Goal: Transaction & Acquisition: Purchase product/service

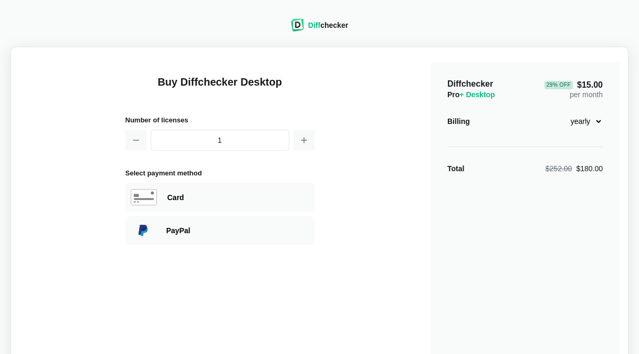
click at [580, 116] on select "monthly yearly" at bounding box center [579, 121] width 45 height 18
click at [557, 112] on select "monthly yearly" at bounding box center [579, 121] width 45 height 18
click at [596, 122] on select "monthly yearly" at bounding box center [579, 121] width 45 height 18
select select "desktop-yearly-180"
click at [557, 112] on select "monthly yearly" at bounding box center [579, 121] width 45 height 18
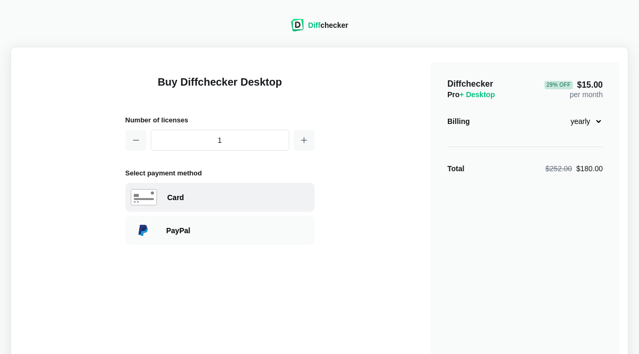
click at [249, 196] on div "Card" at bounding box center [238, 197] width 142 height 10
select select "[GEOGRAPHIC_DATA]"
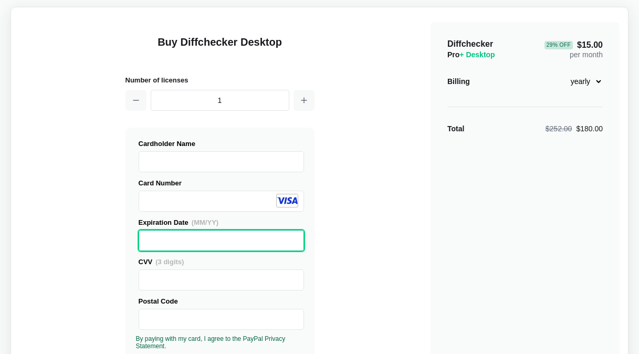
scroll to position [52, 0]
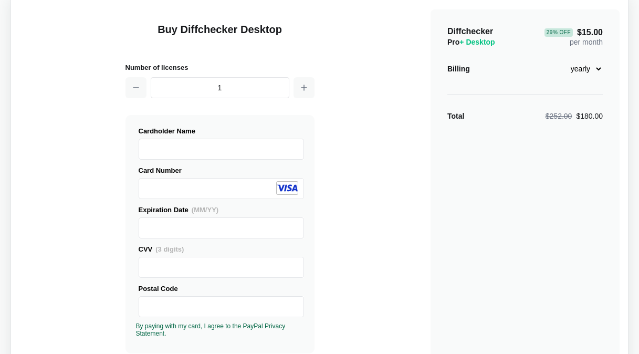
click at [374, 244] on div "Buy Diffchecker Desktop Number of licenses 1 Visa MasterCard Union Pay American…" at bounding box center [319, 348] width 600 height 690
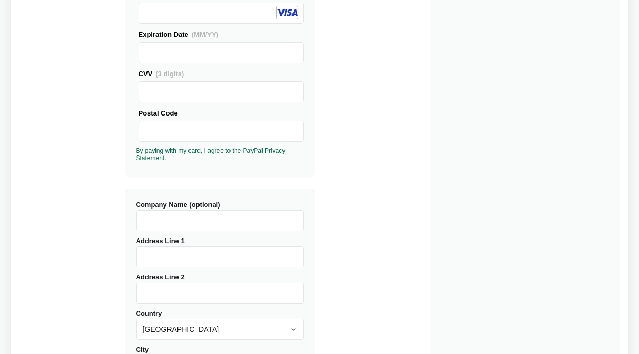
scroll to position [262, 0]
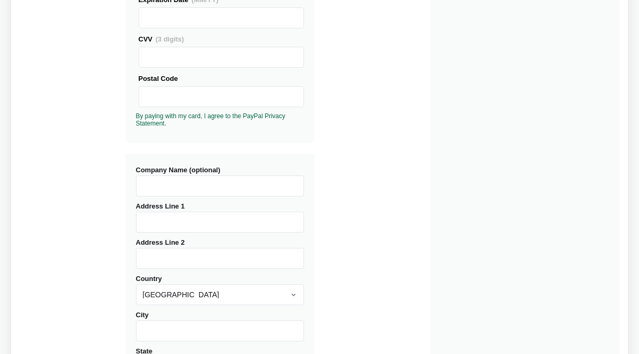
click at [230, 182] on input "Company Name (optional)" at bounding box center [220, 185] width 168 height 21
type input "Resolute Aerospace Engineering and Project Management"
type input "[STREET_ADDRESS]"
type input "[GEOGRAPHIC_DATA]"
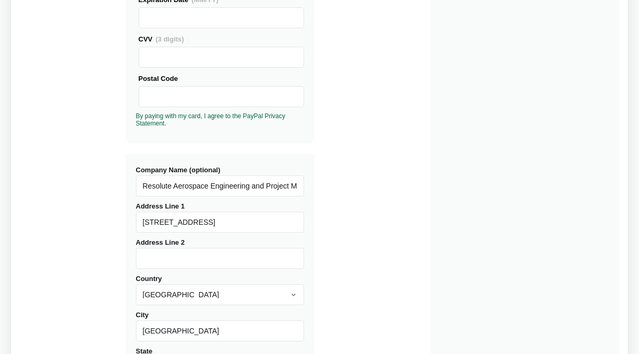
select select "FL"
type input "32168"
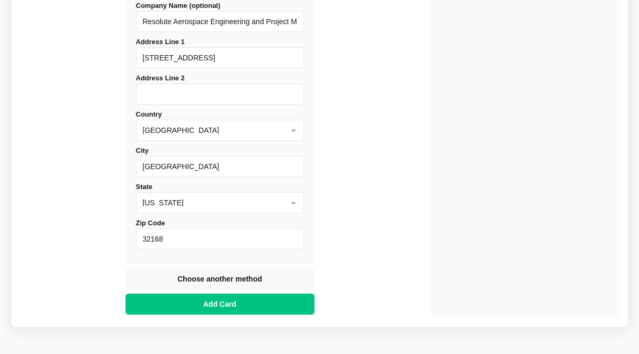
scroll to position [465, 0]
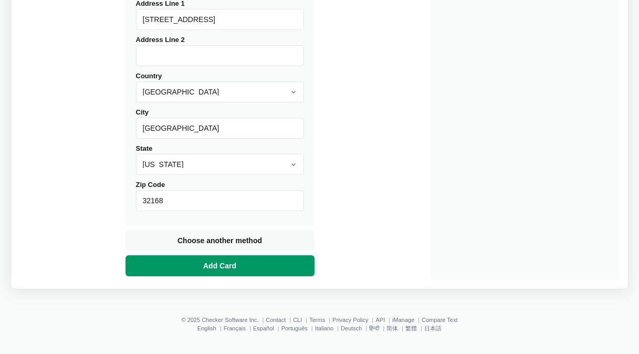
click at [265, 256] on button "Add Card" at bounding box center [219, 265] width 189 height 21
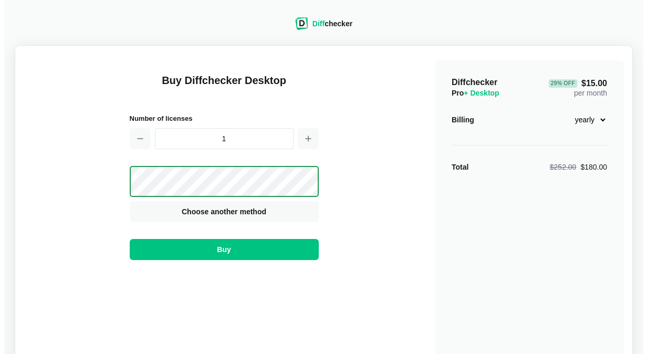
scroll to position [0, 0]
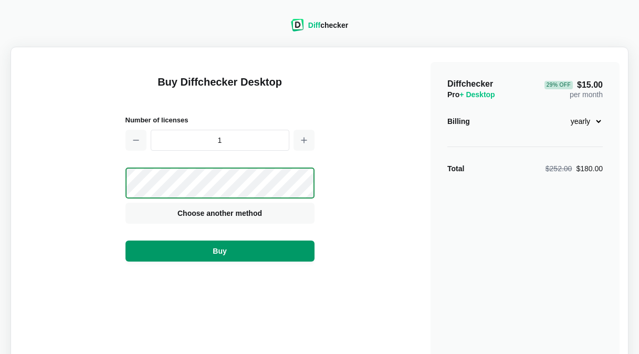
click at [262, 242] on button "Buy" at bounding box center [219, 250] width 189 height 21
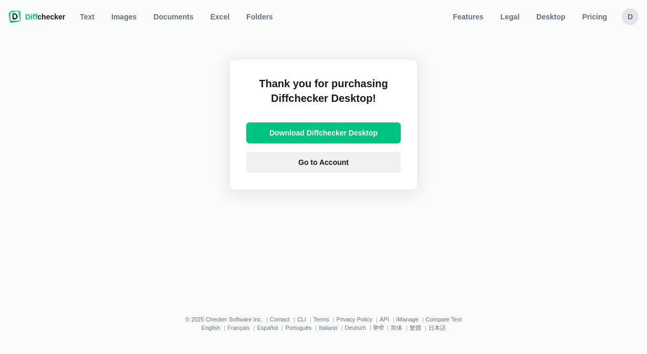
click at [345, 166] on span "Go to Account" at bounding box center [323, 162] width 55 height 10
